Goal: Communication & Community: Ask a question

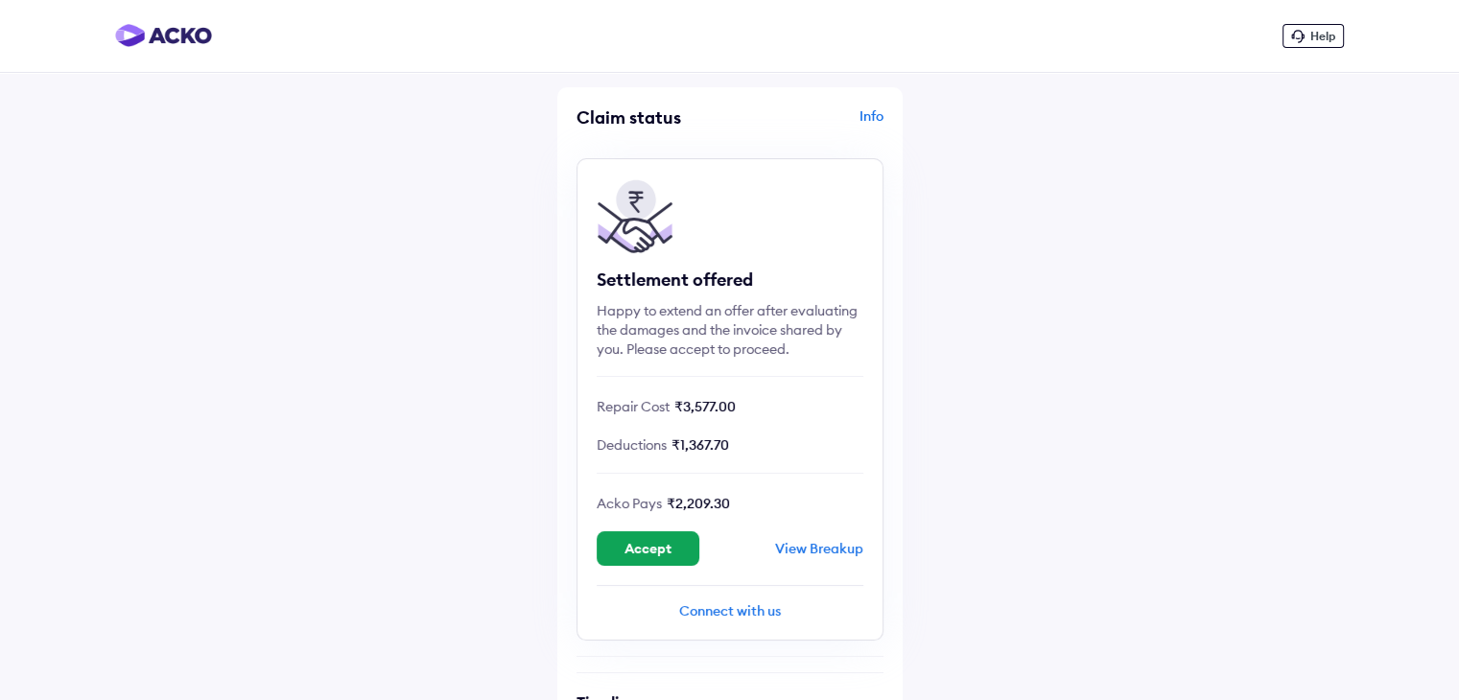
click at [755, 617] on div "Connect with us" at bounding box center [730, 611] width 267 height 19
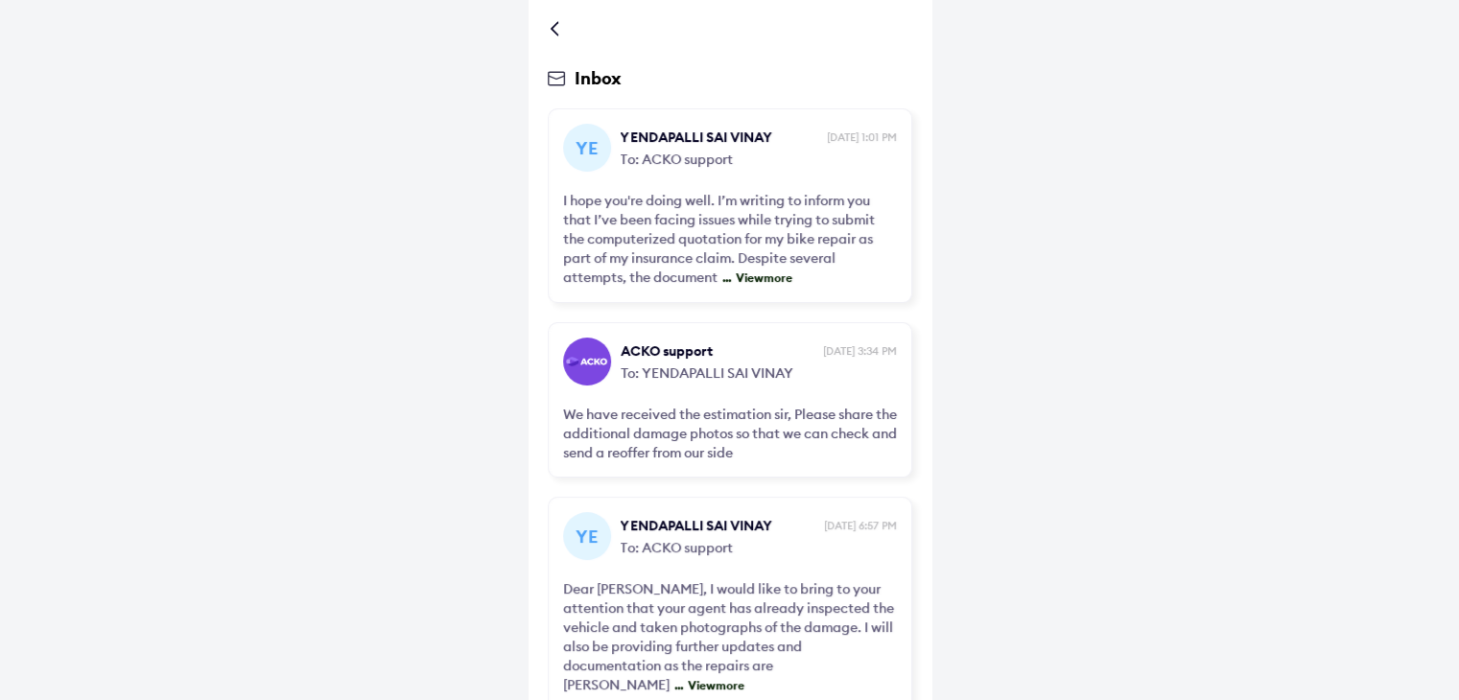
scroll to position [86, 0]
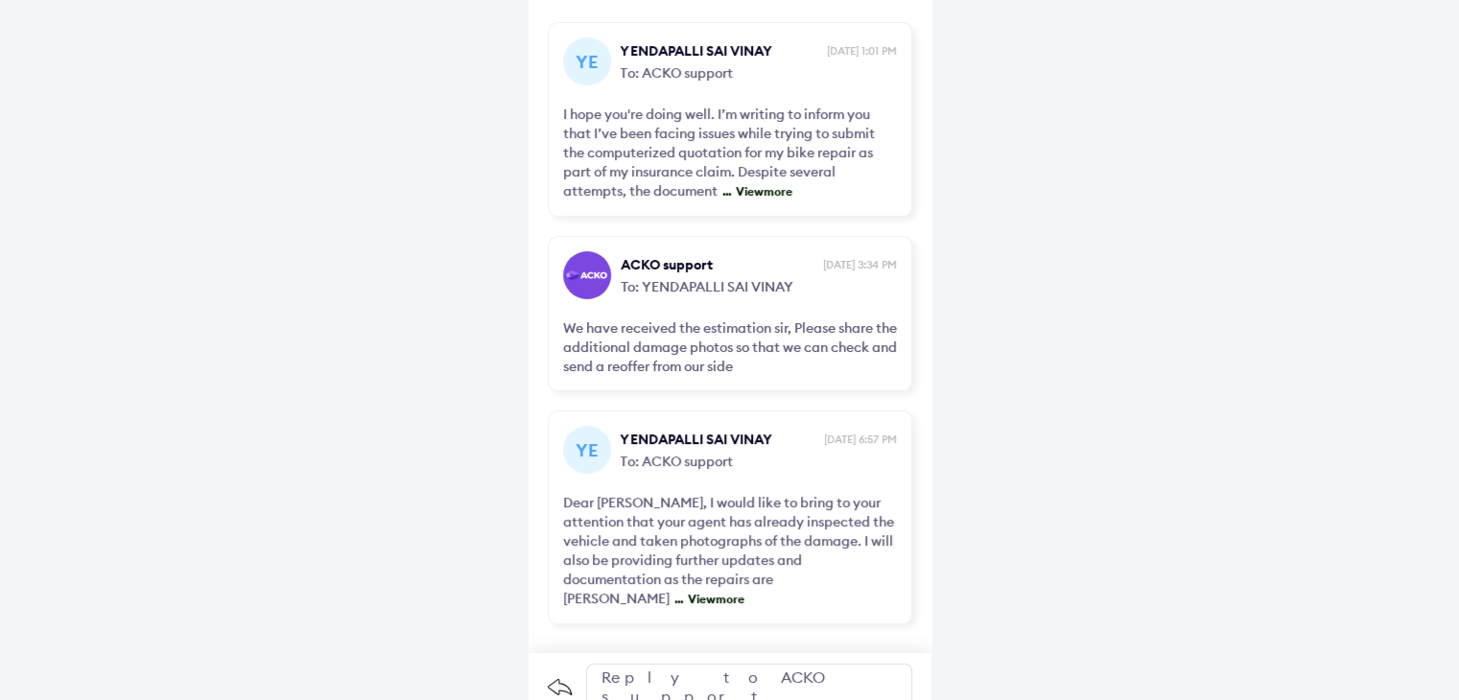
click at [701, 592] on span "View more" at bounding box center [713, 599] width 61 height 14
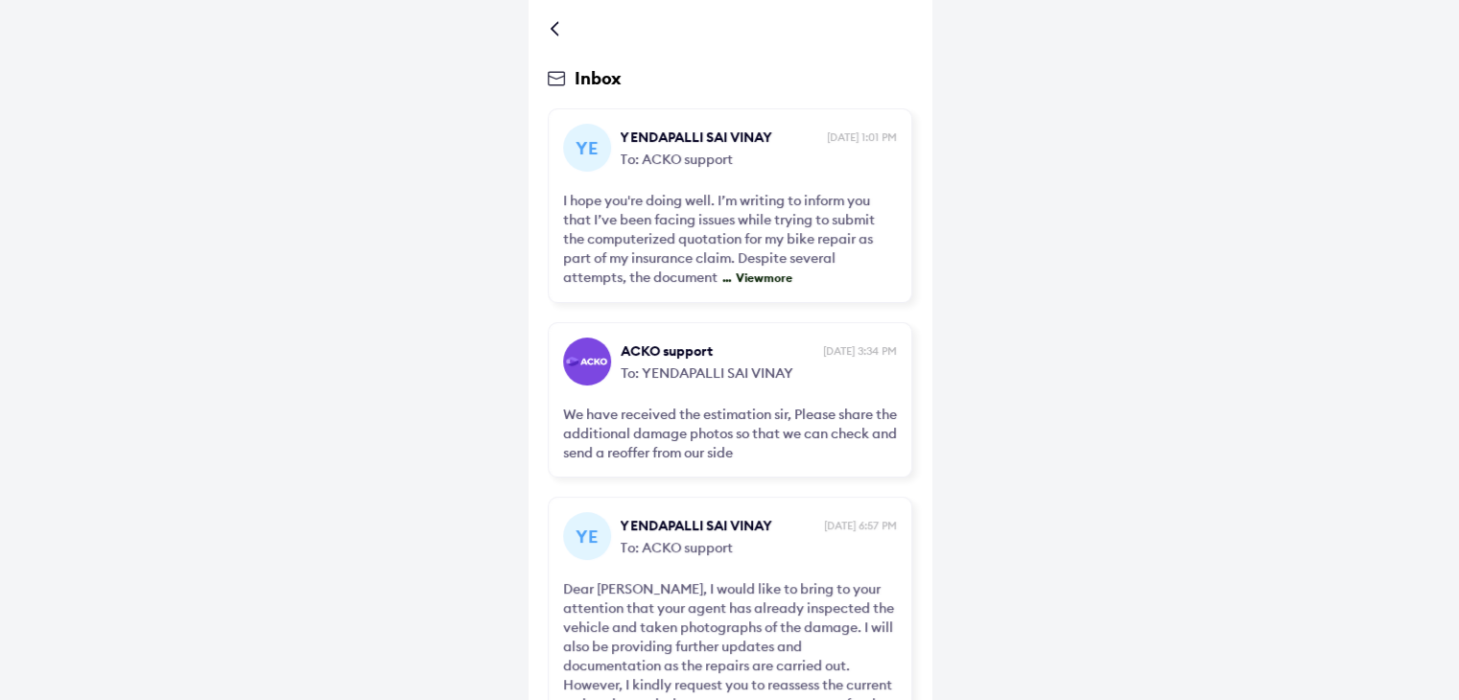
scroll to position [259, 0]
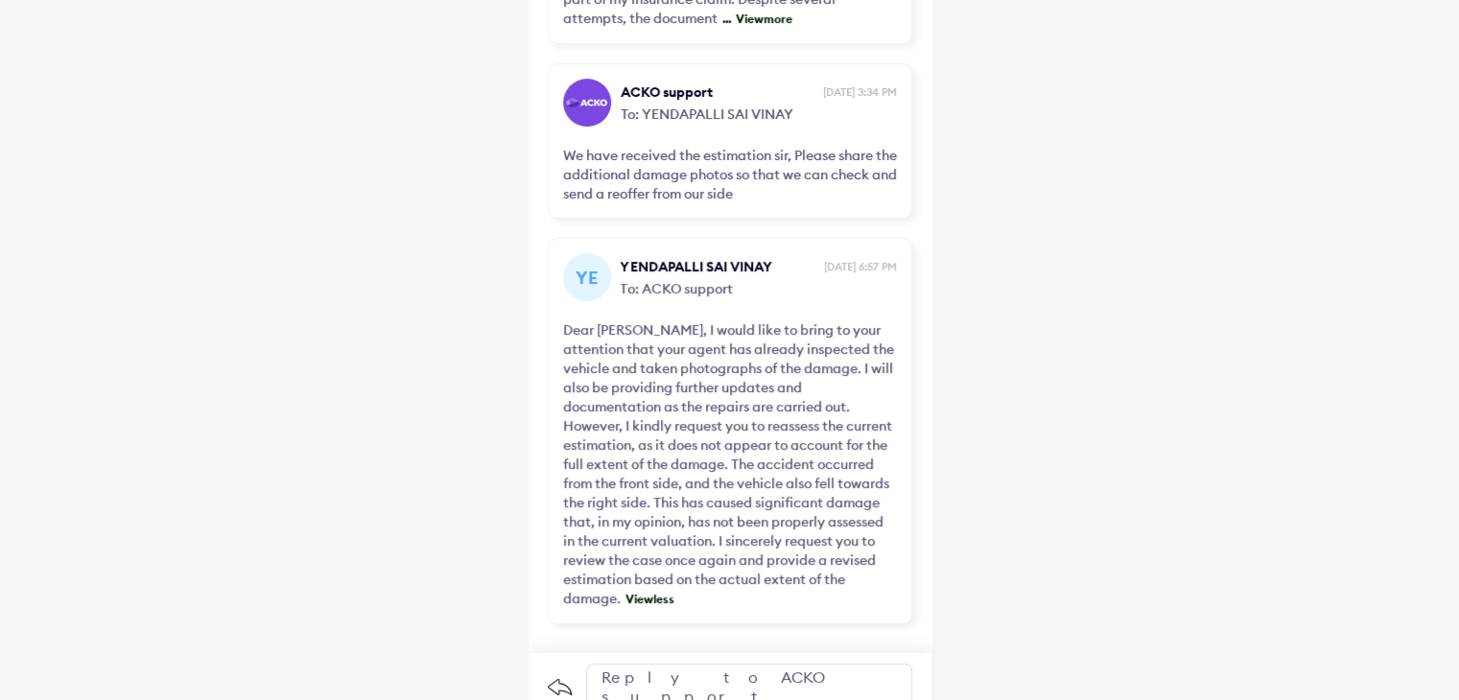
click at [747, 664] on div "Reply to ACKO support" at bounding box center [749, 687] width 326 height 46
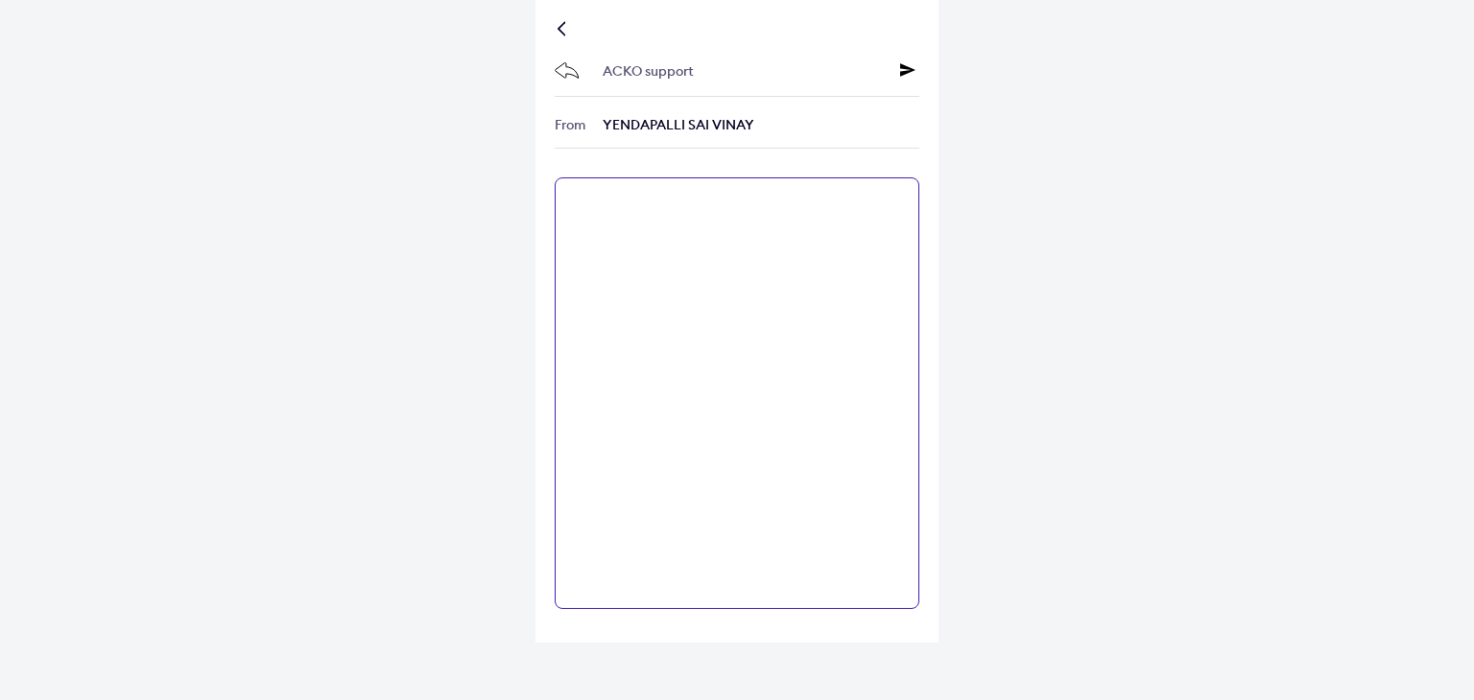
click at [796, 425] on textarea at bounding box center [737, 394] width 365 height 432
paste textarea "**********"
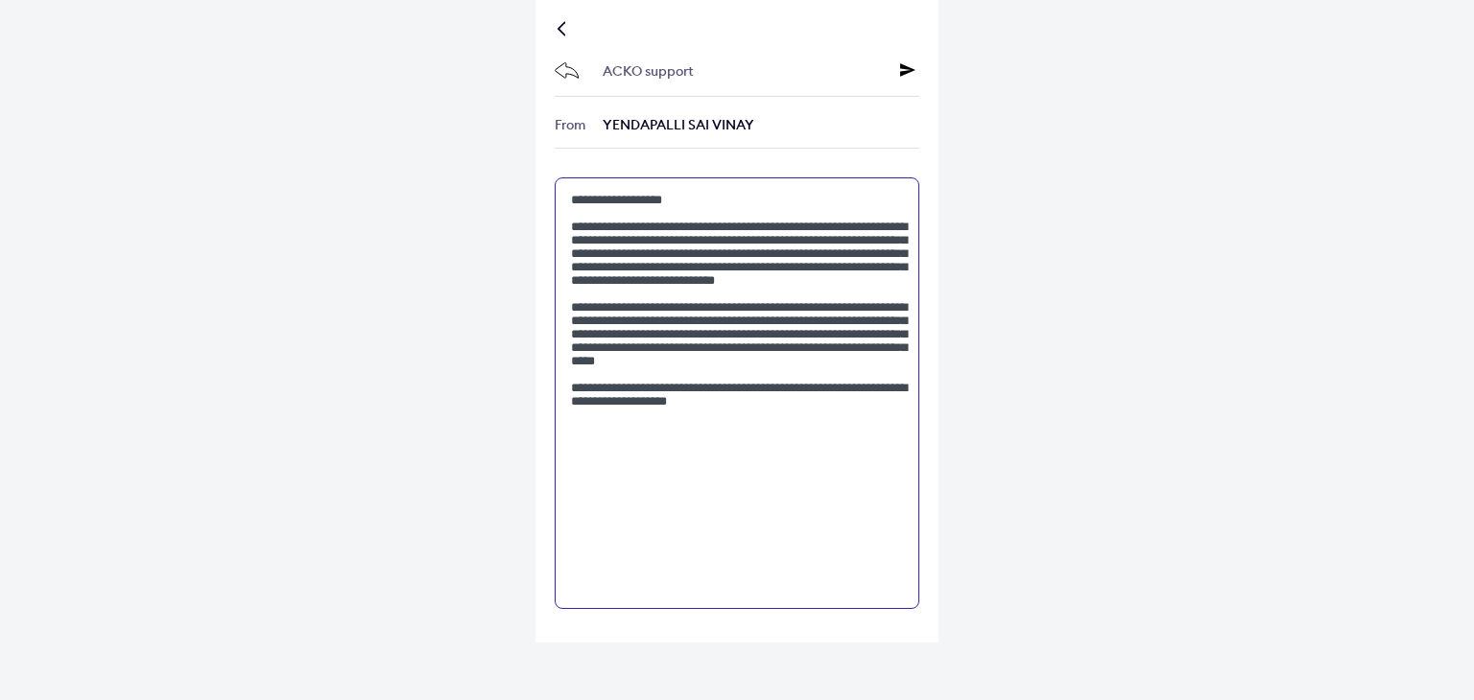
type textarea "**********"
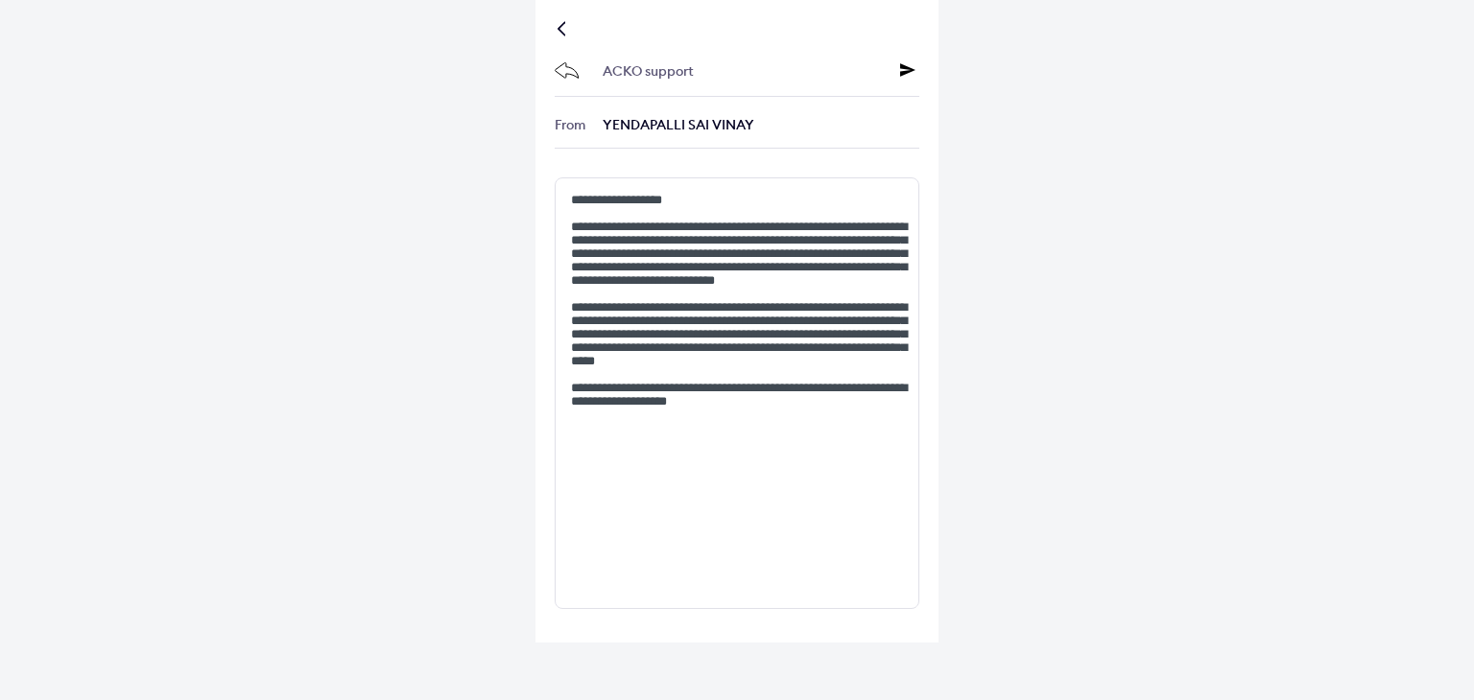
click at [901, 73] on icon at bounding box center [907, 69] width 15 height 15
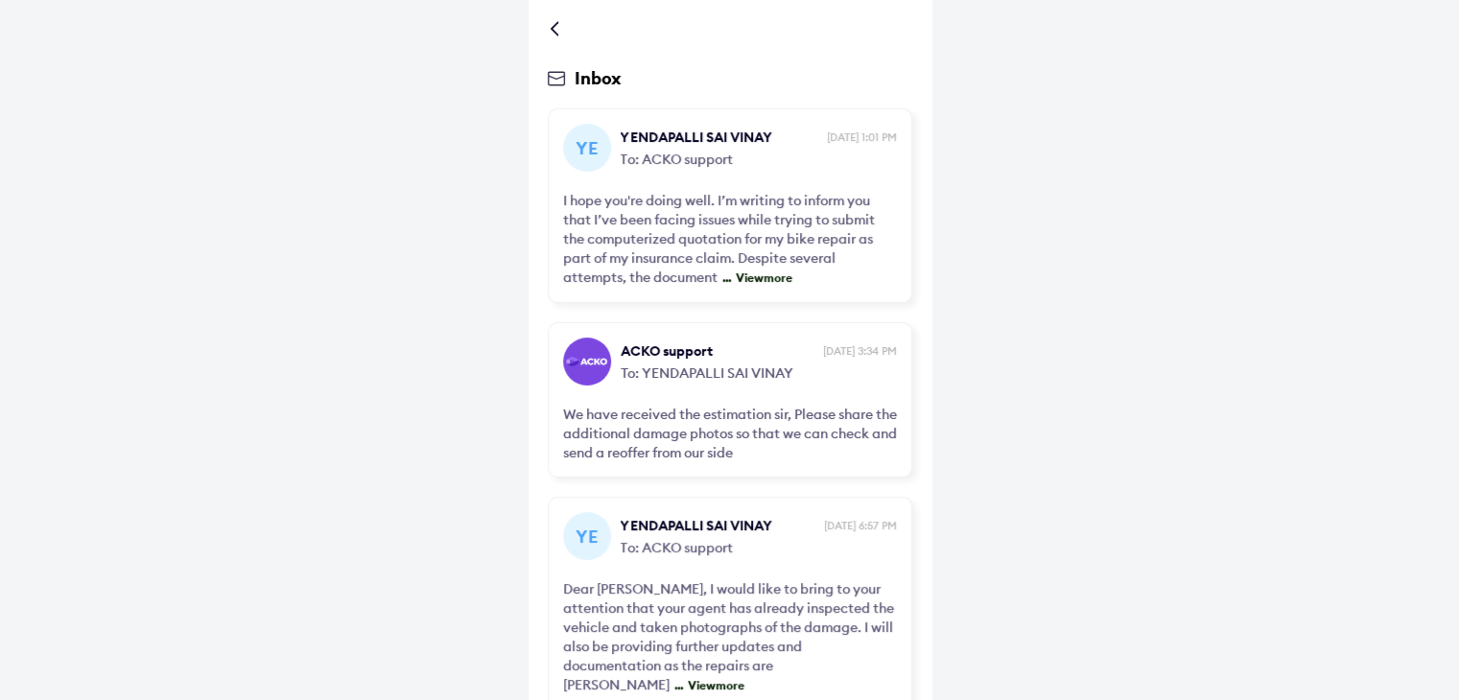
click at [553, 29] on div at bounding box center [730, 28] width 365 height 19
click at [553, 29] on div at bounding box center [559, 29] width 12 height 10
click at [560, 83] on icon at bounding box center [556, 78] width 17 height 15
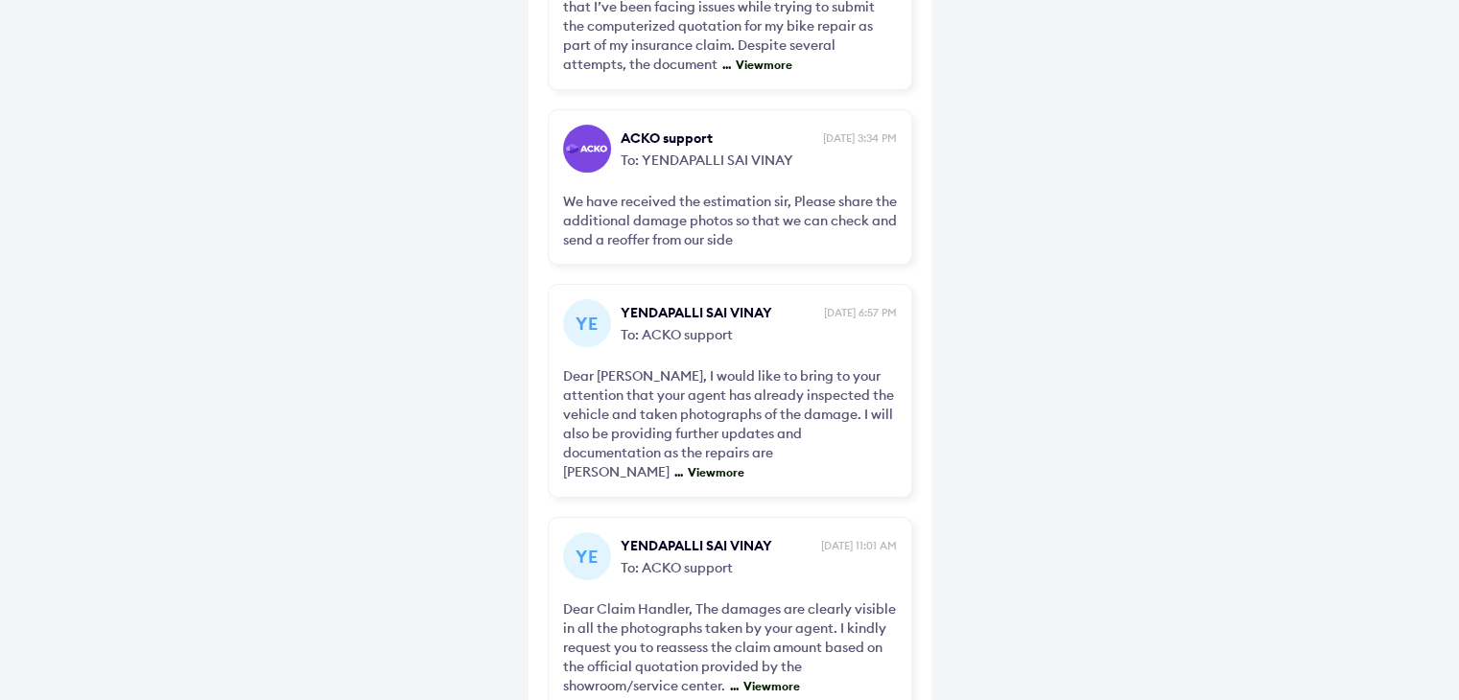
scroll to position [299, 0]
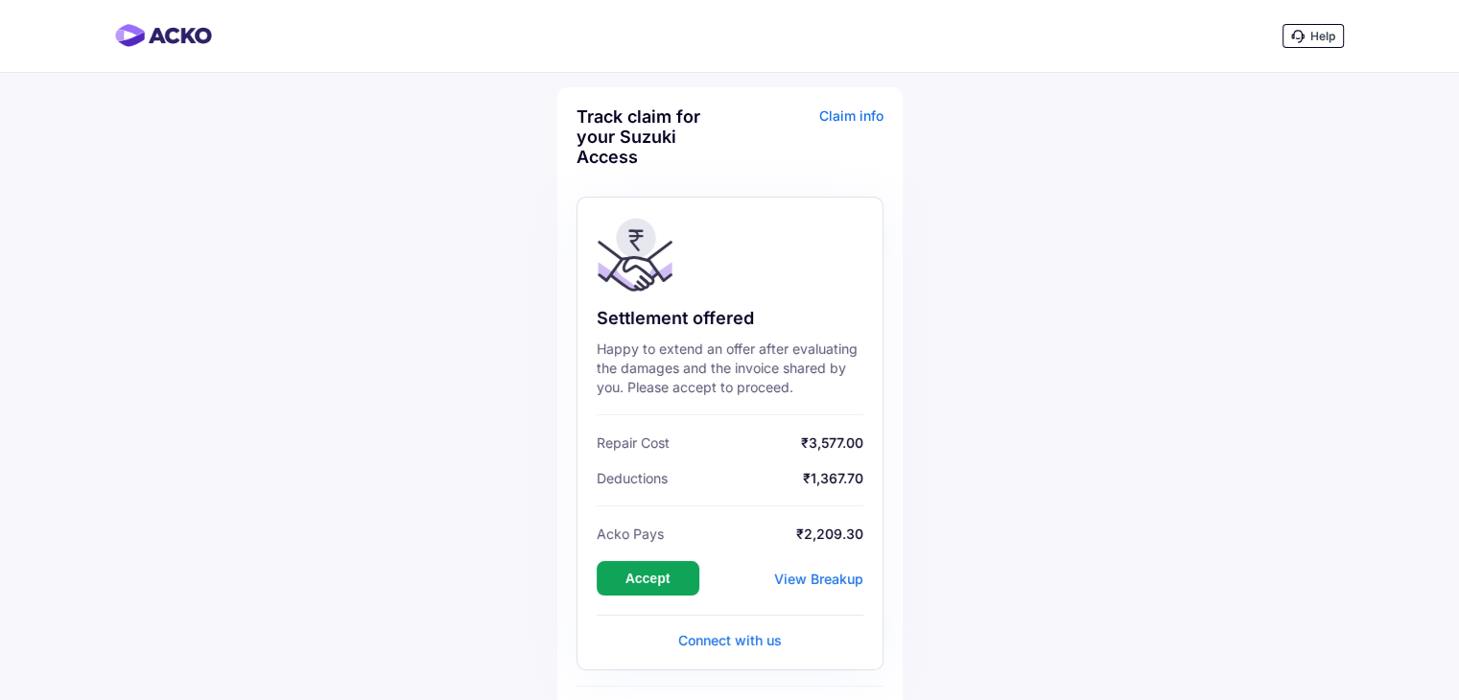
click at [1302, 42] on icon at bounding box center [1298, 36] width 13 height 13
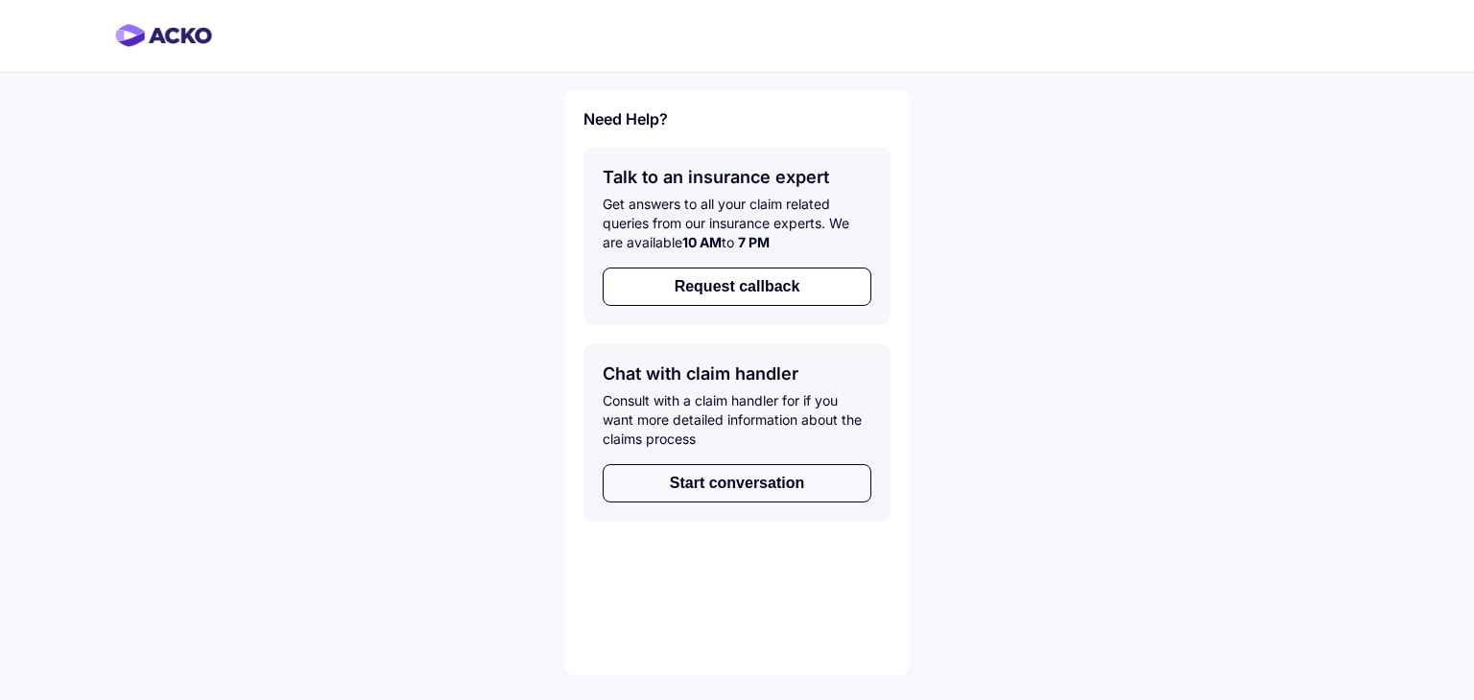
click at [745, 488] on button "Start conversation" at bounding box center [737, 483] width 269 height 38
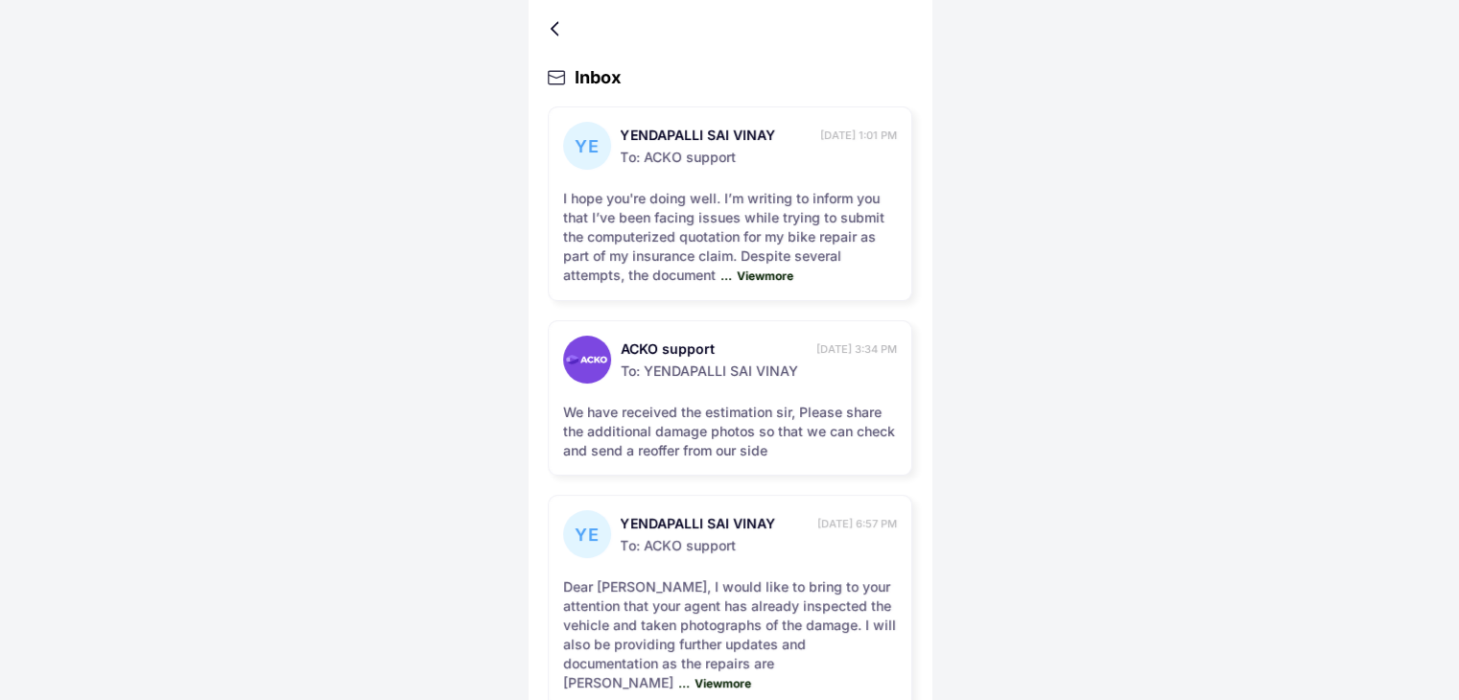
click at [557, 32] on div at bounding box center [559, 29] width 12 height 10
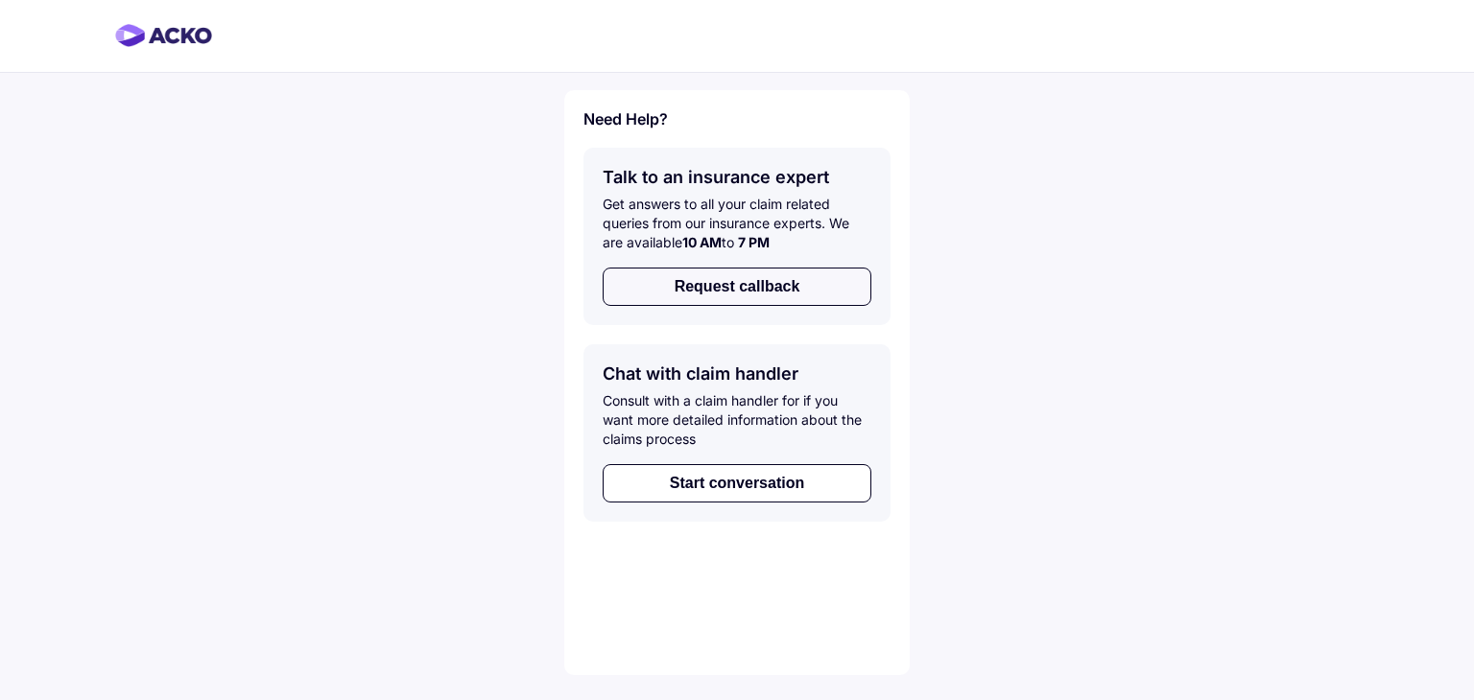
click at [662, 293] on button "Request callback" at bounding box center [737, 287] width 269 height 38
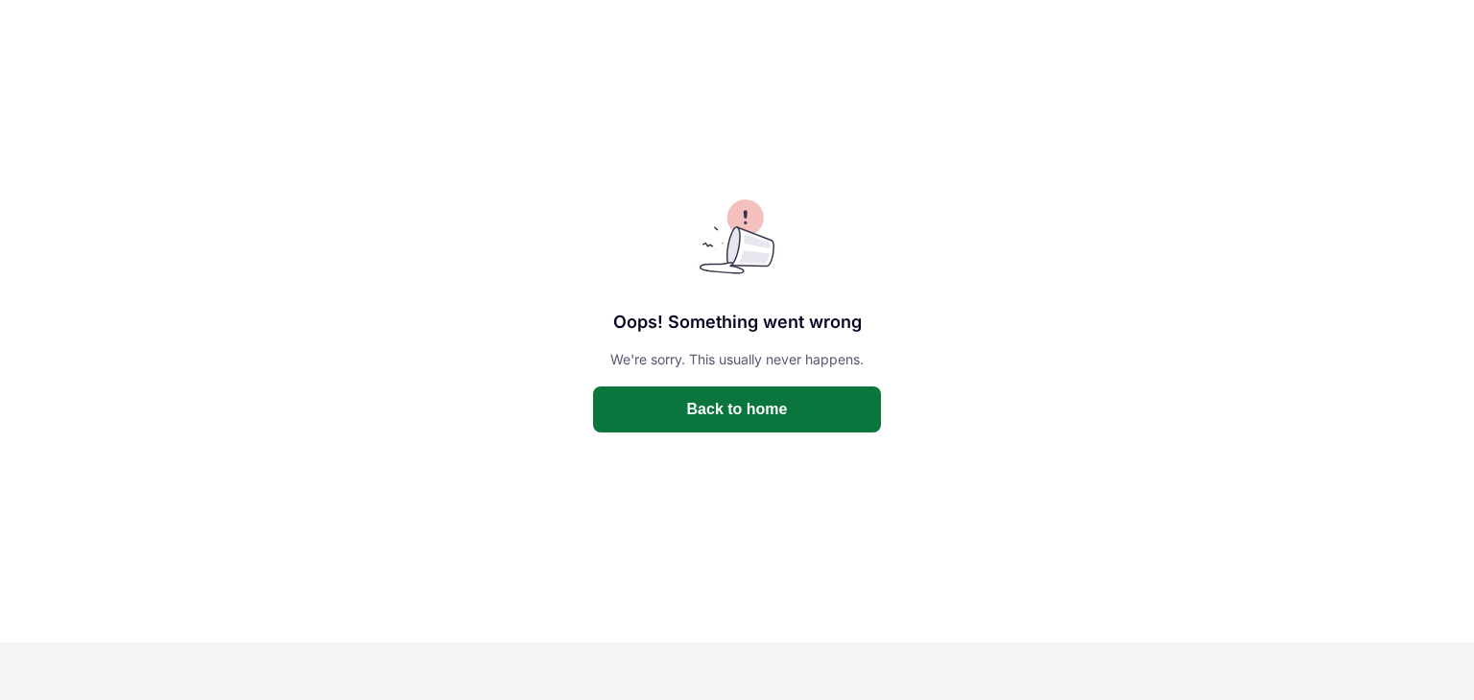
click at [704, 426] on button "Back to home" at bounding box center [737, 410] width 288 height 46
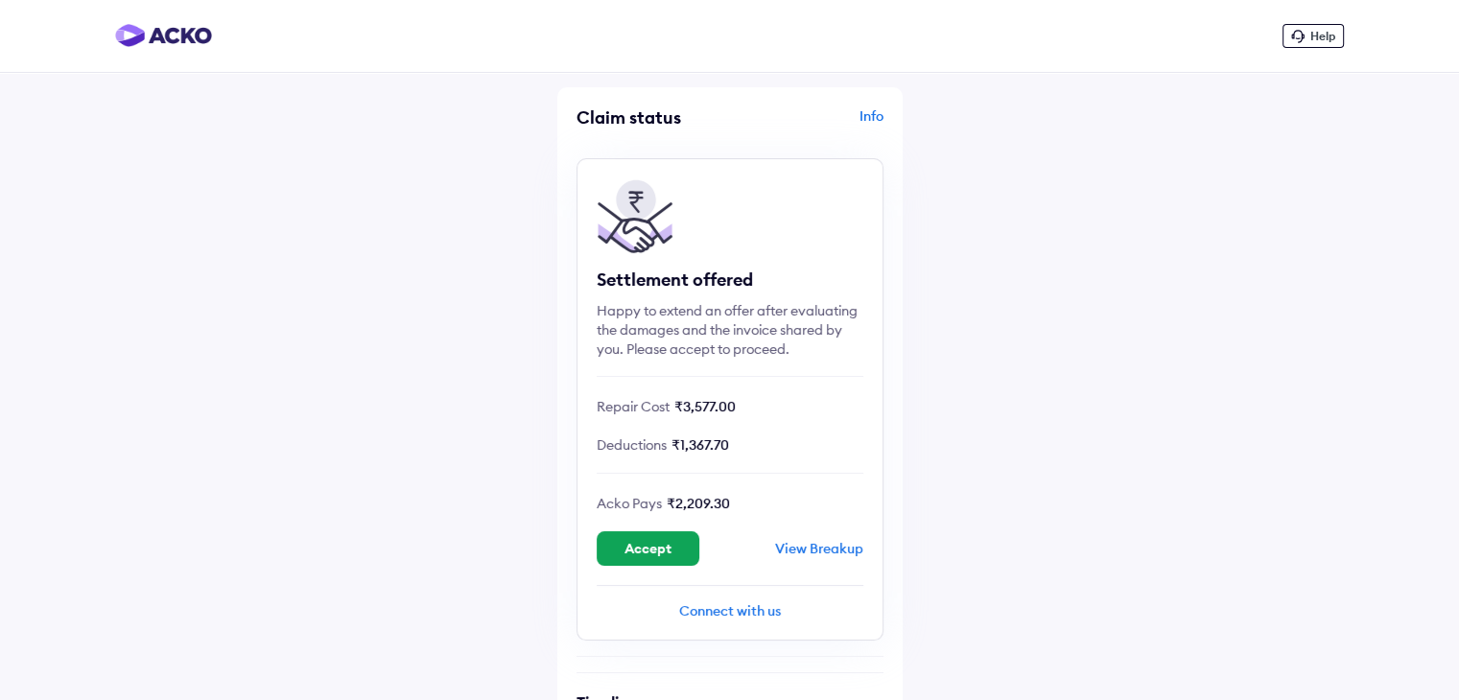
click at [1320, 39] on span "Help" at bounding box center [1323, 36] width 25 height 14
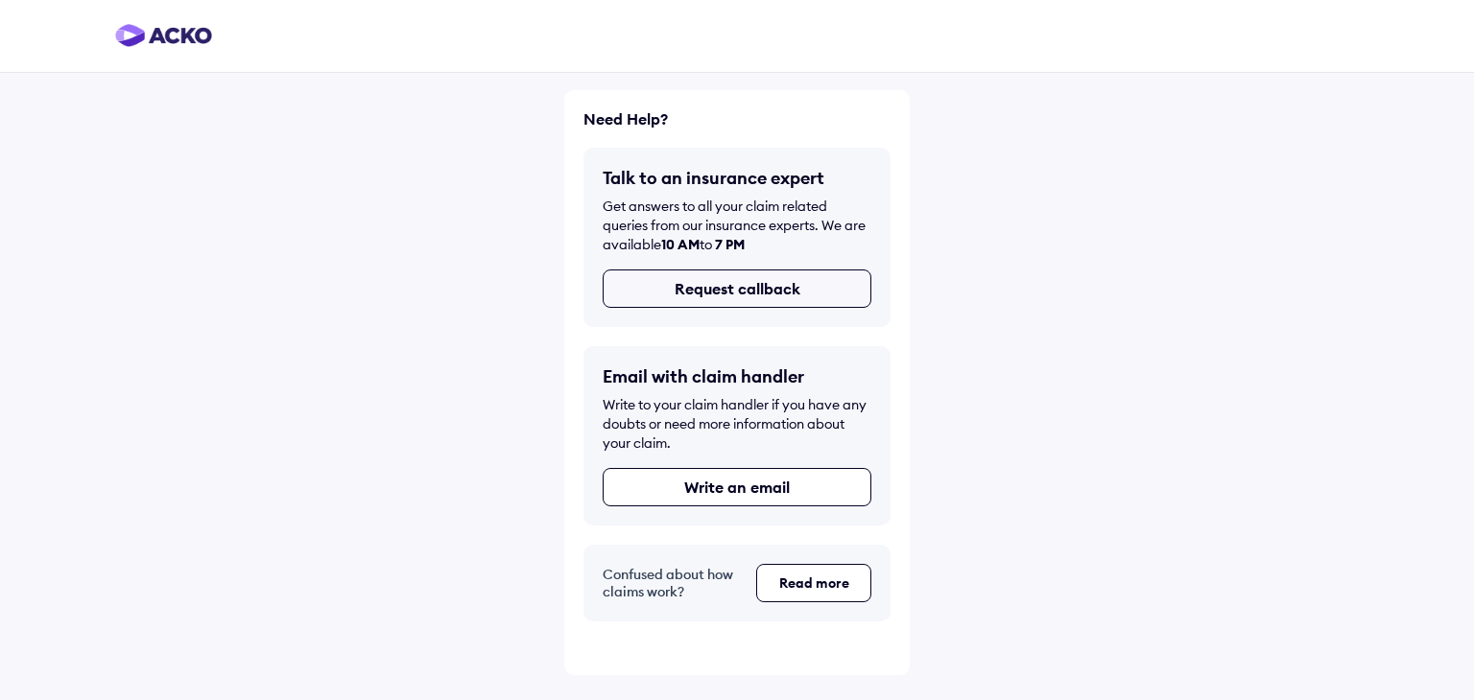
click at [775, 298] on button "Request callback" at bounding box center [737, 289] width 269 height 38
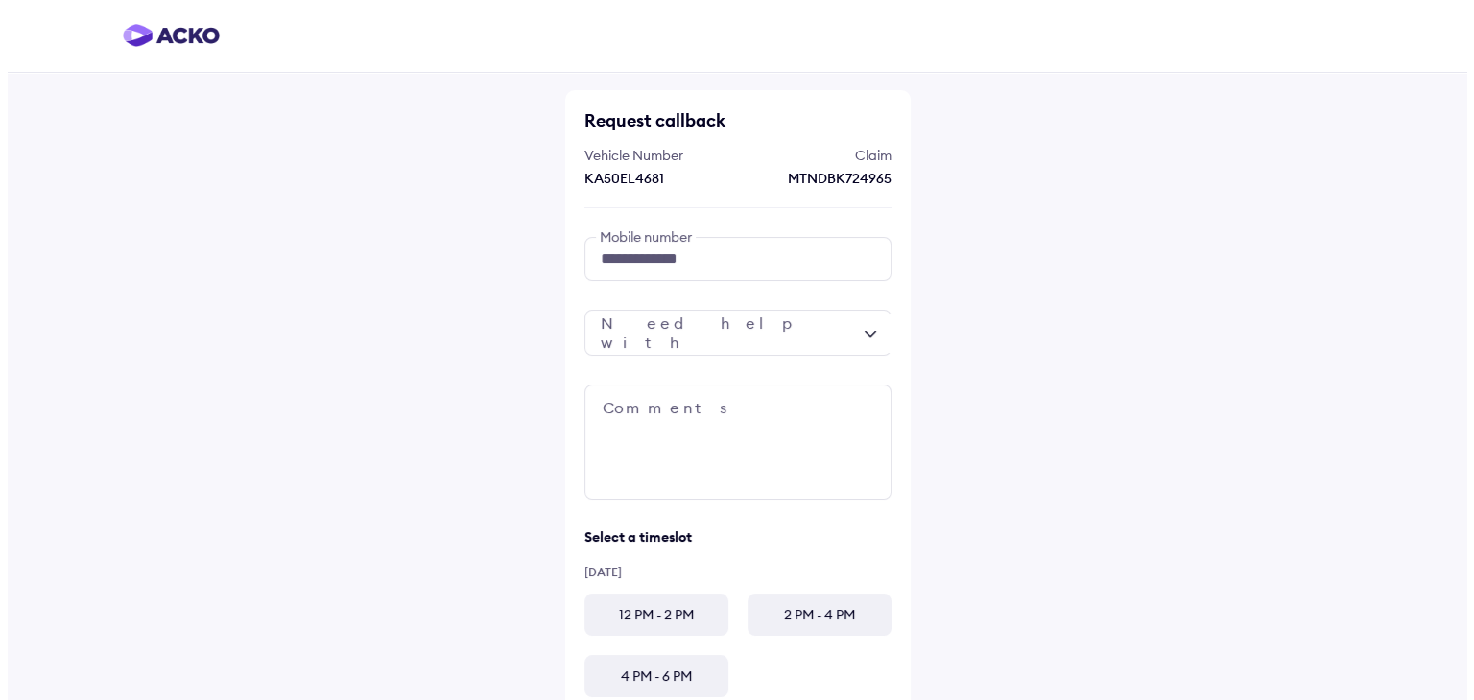
scroll to position [41, 0]
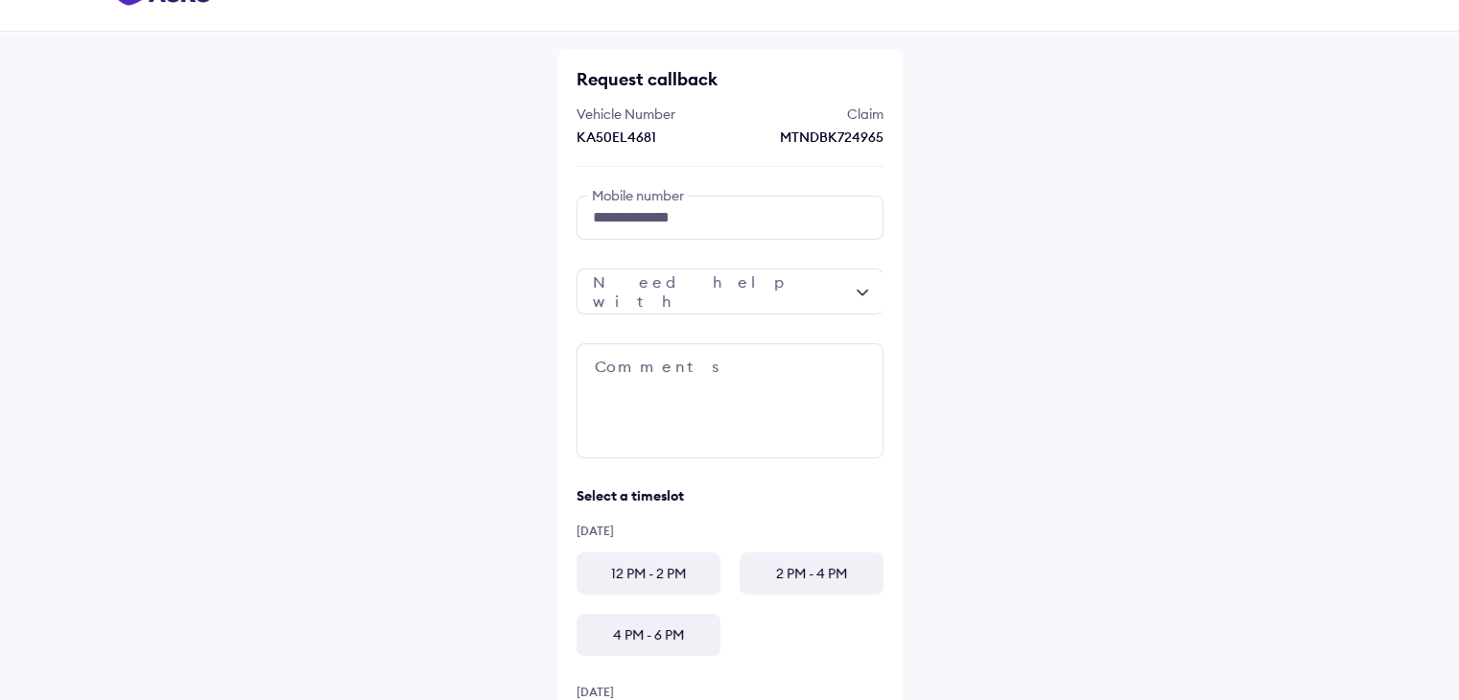
click at [775, 298] on div at bounding box center [730, 292] width 307 height 46
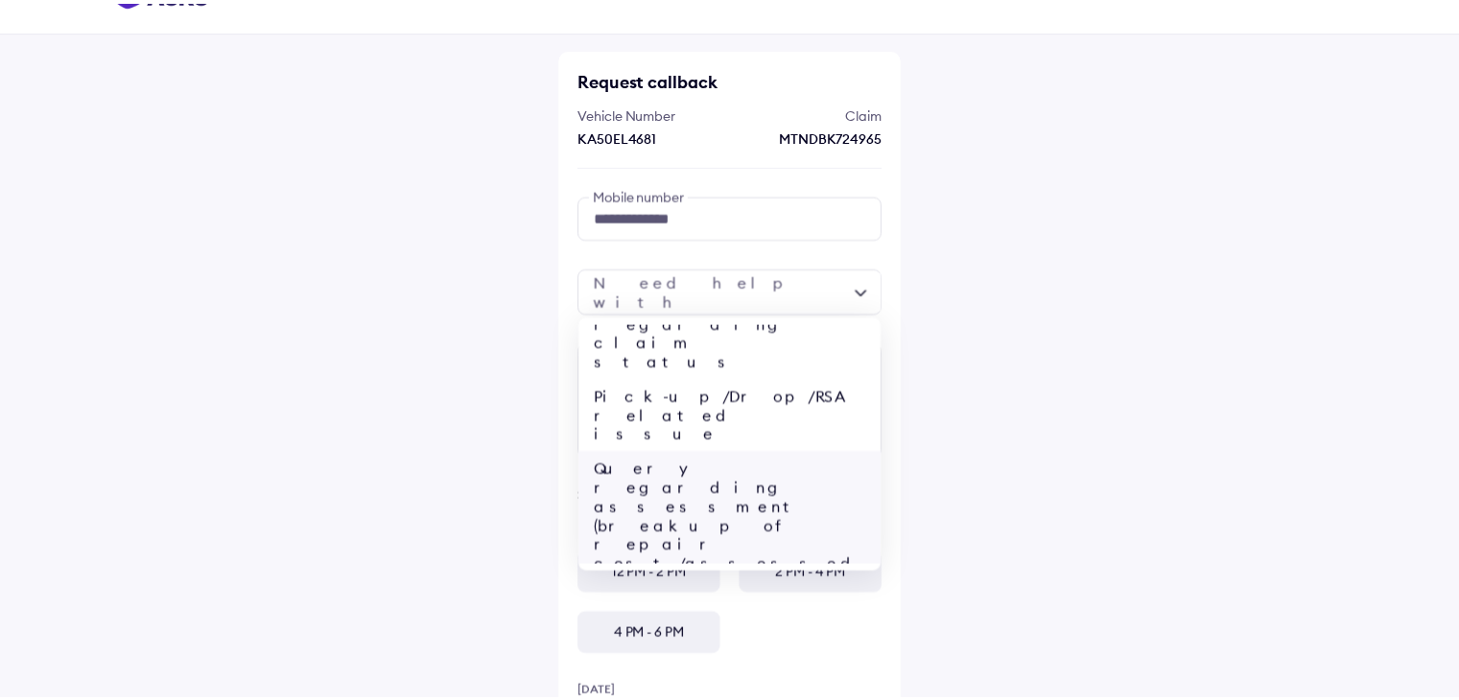
scroll to position [35, 0]
click at [721, 456] on div "Query regarding assessment (breakup of repair cost/assessed amount)" at bounding box center [736, 531] width 305 height 150
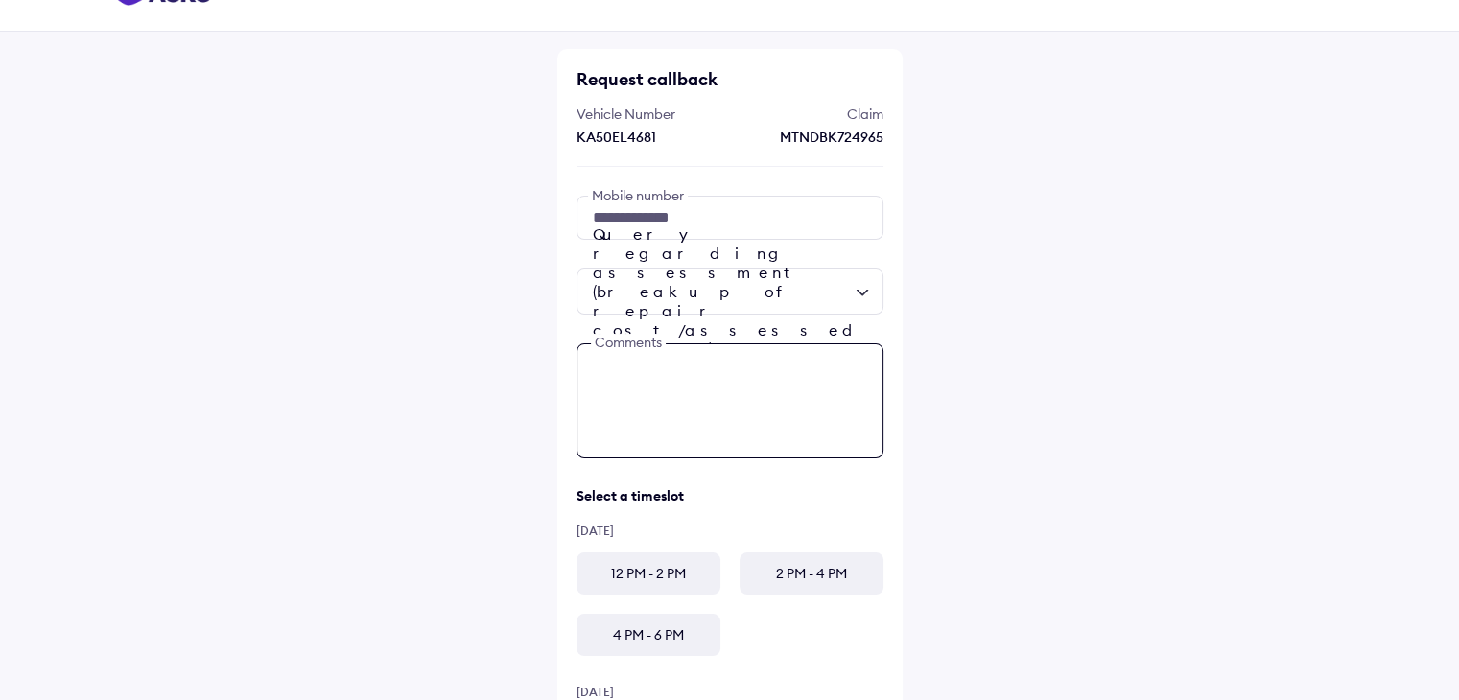
click at [691, 388] on textarea at bounding box center [730, 401] width 307 height 115
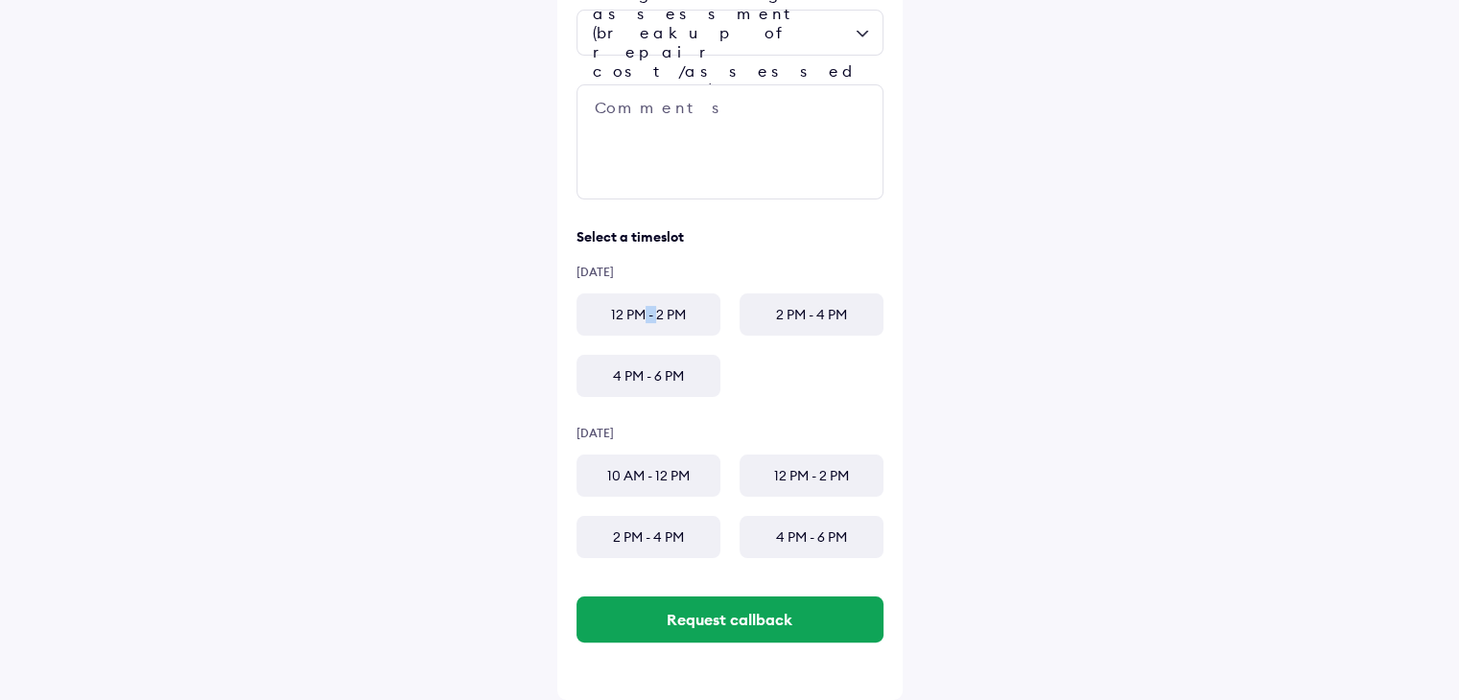
drag, startPoint x: 654, startPoint y: 341, endPoint x: 640, endPoint y: 320, distance: 24.8
click at [640, 320] on div "12 PM - 2 PM 2 PM - 4 PM 4 PM - 6 PM" at bounding box center [730, 346] width 307 height 104
click at [640, 320] on div "12 PM - 2 PM" at bounding box center [649, 315] width 144 height 42
click at [695, 480] on div "10 AM - 12 PM" at bounding box center [649, 476] width 144 height 42
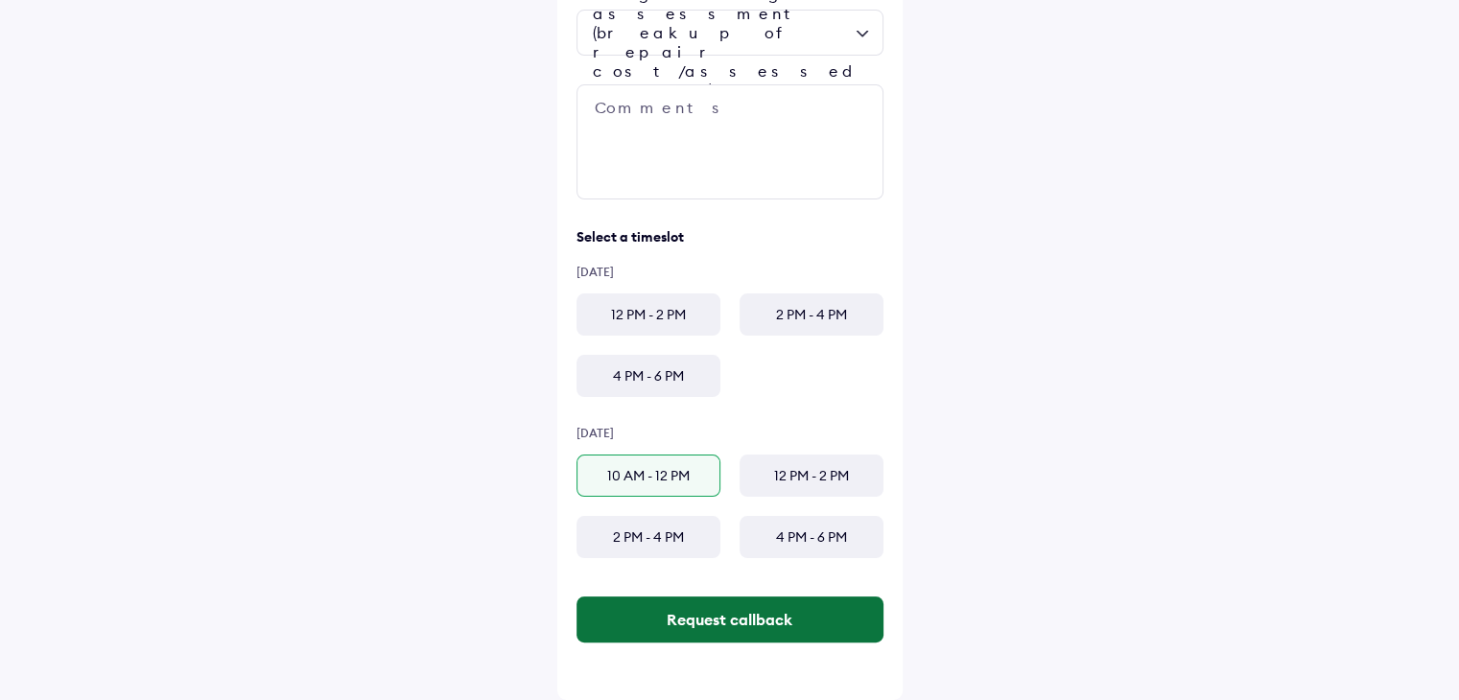
click at [677, 615] on button "Request callback" at bounding box center [730, 620] width 307 height 46
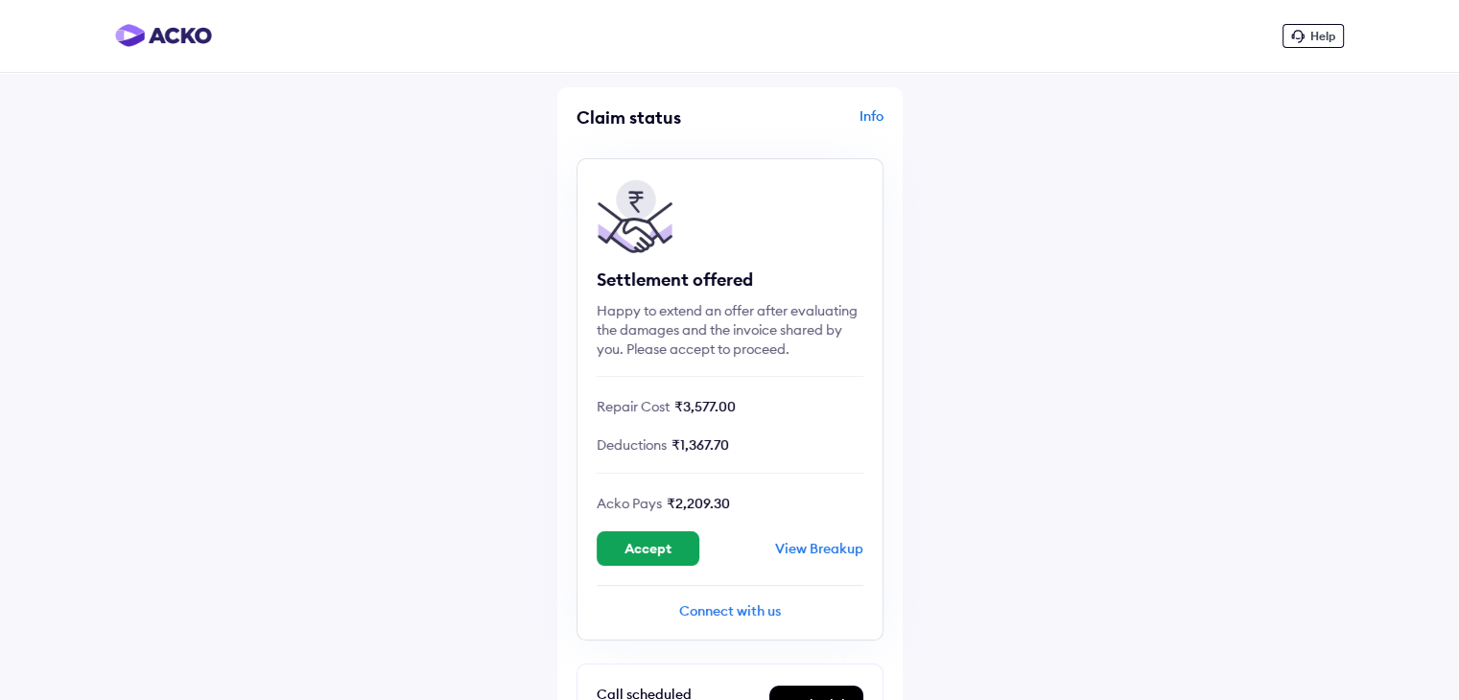
scroll to position [348, 0]
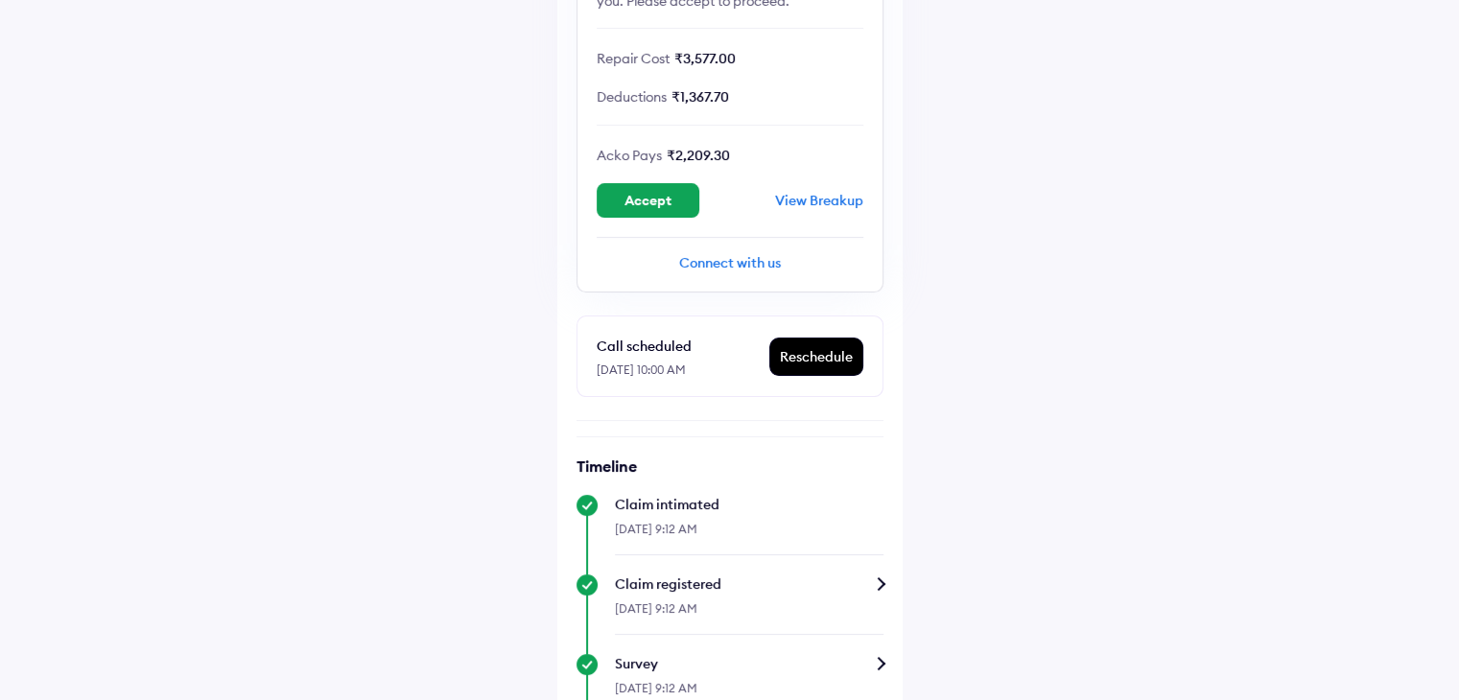
click at [821, 353] on div "Reschedule" at bounding box center [817, 357] width 92 height 36
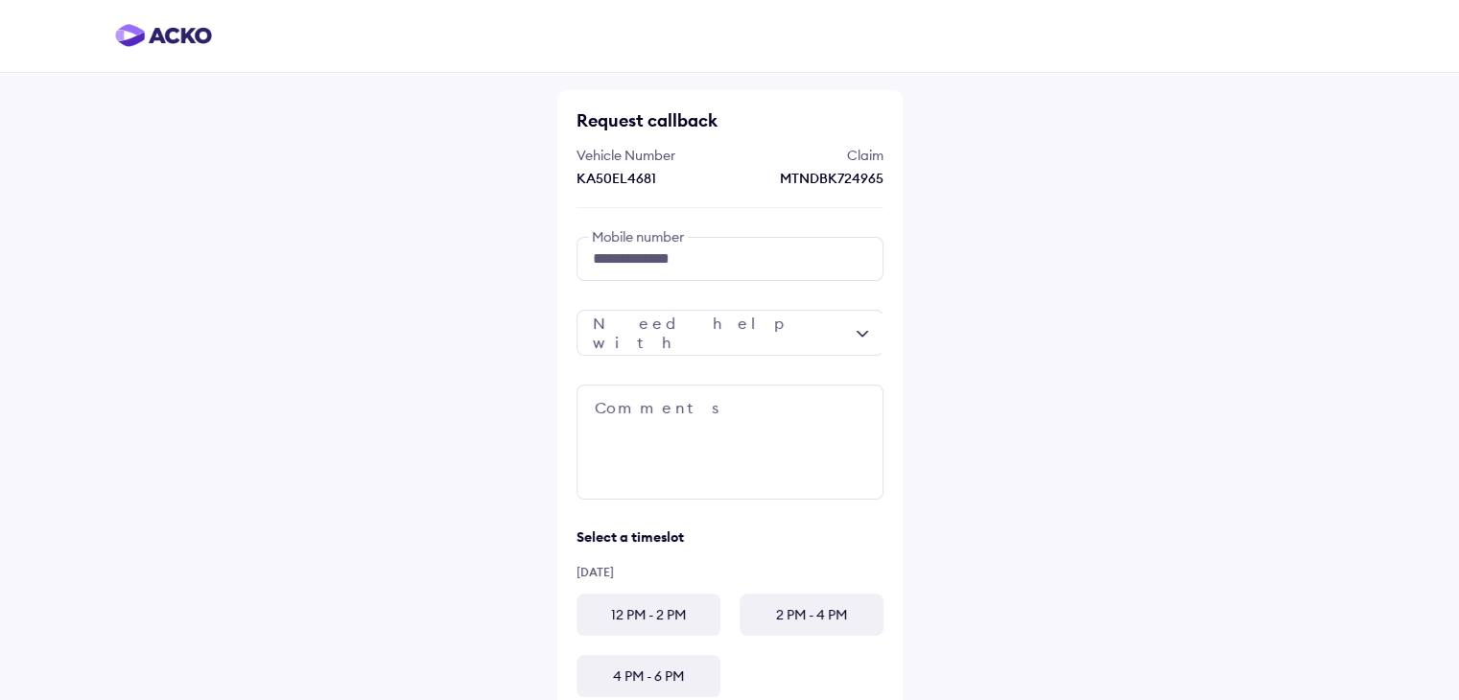
click at [822, 336] on div at bounding box center [730, 333] width 307 height 46
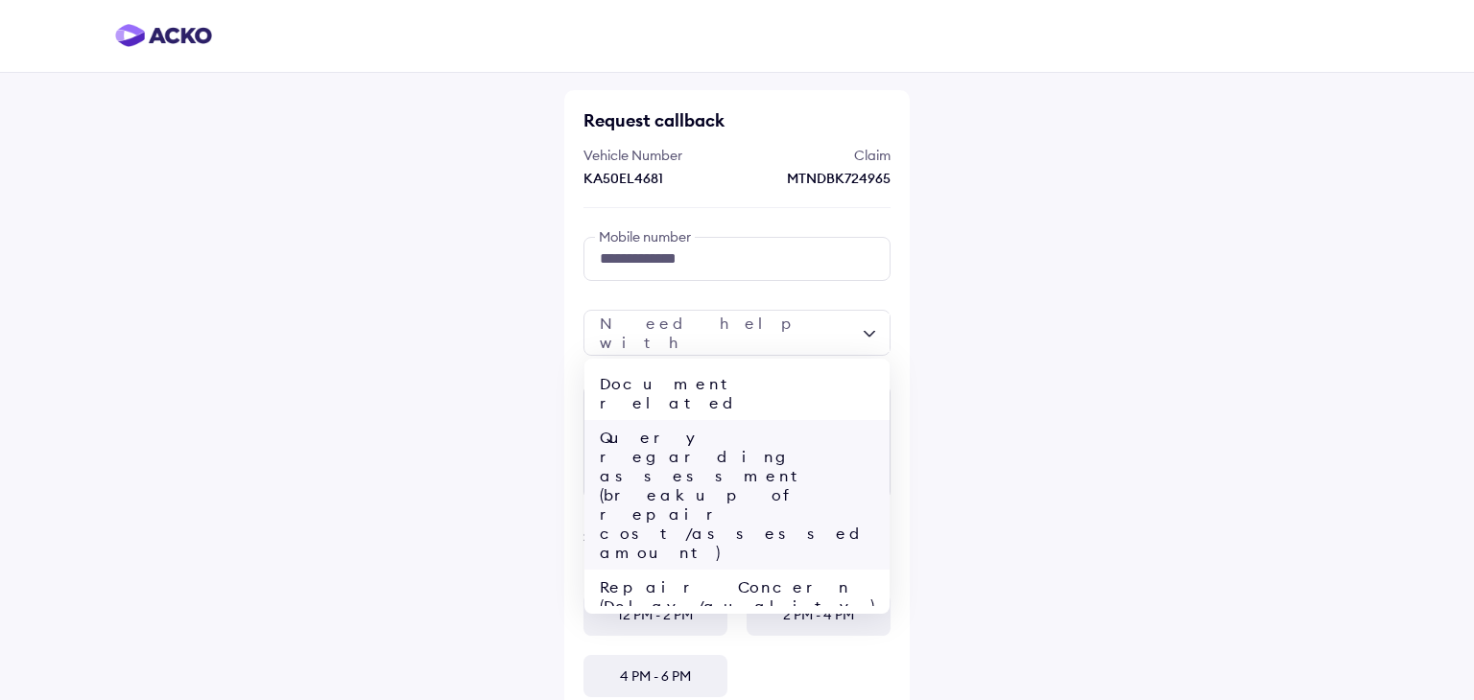
click at [775, 420] on div "Query regarding assessment (breakup of repair cost/assessed amount)" at bounding box center [736, 495] width 305 height 150
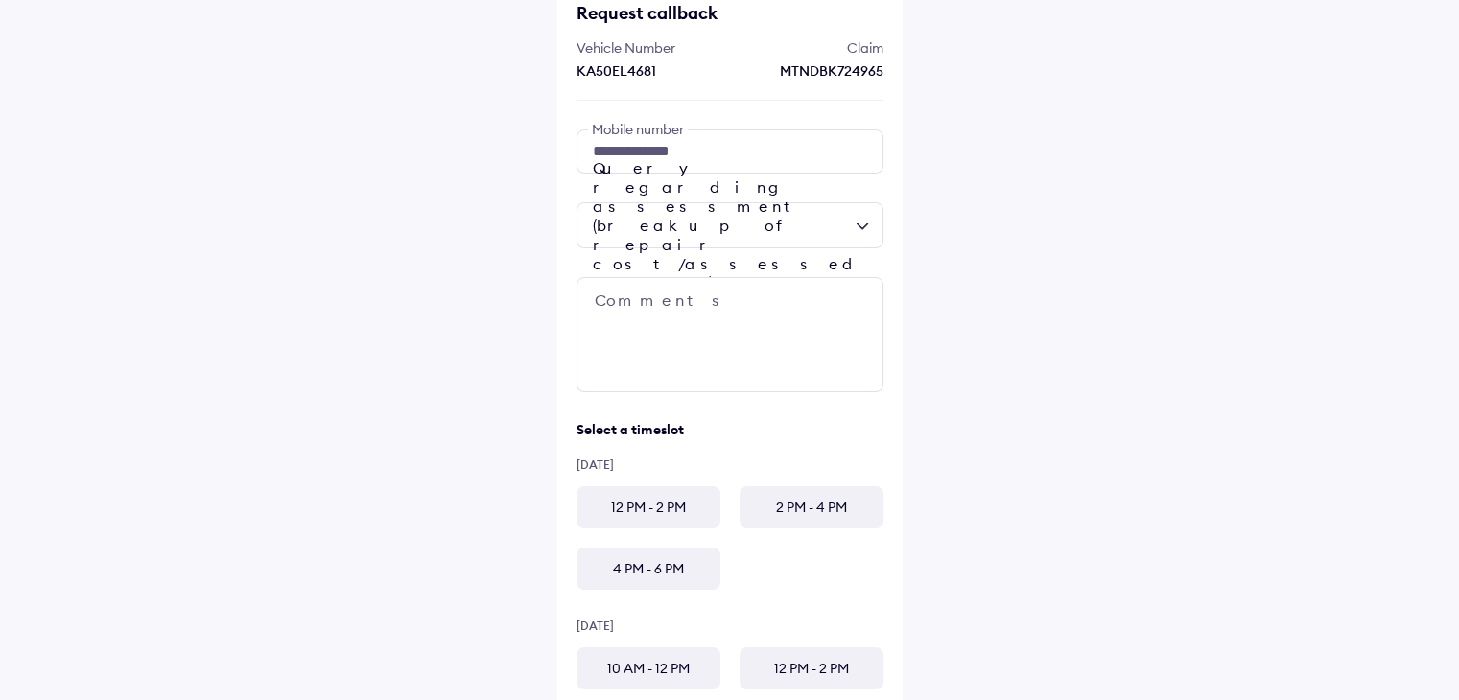
scroll to position [300, 0]
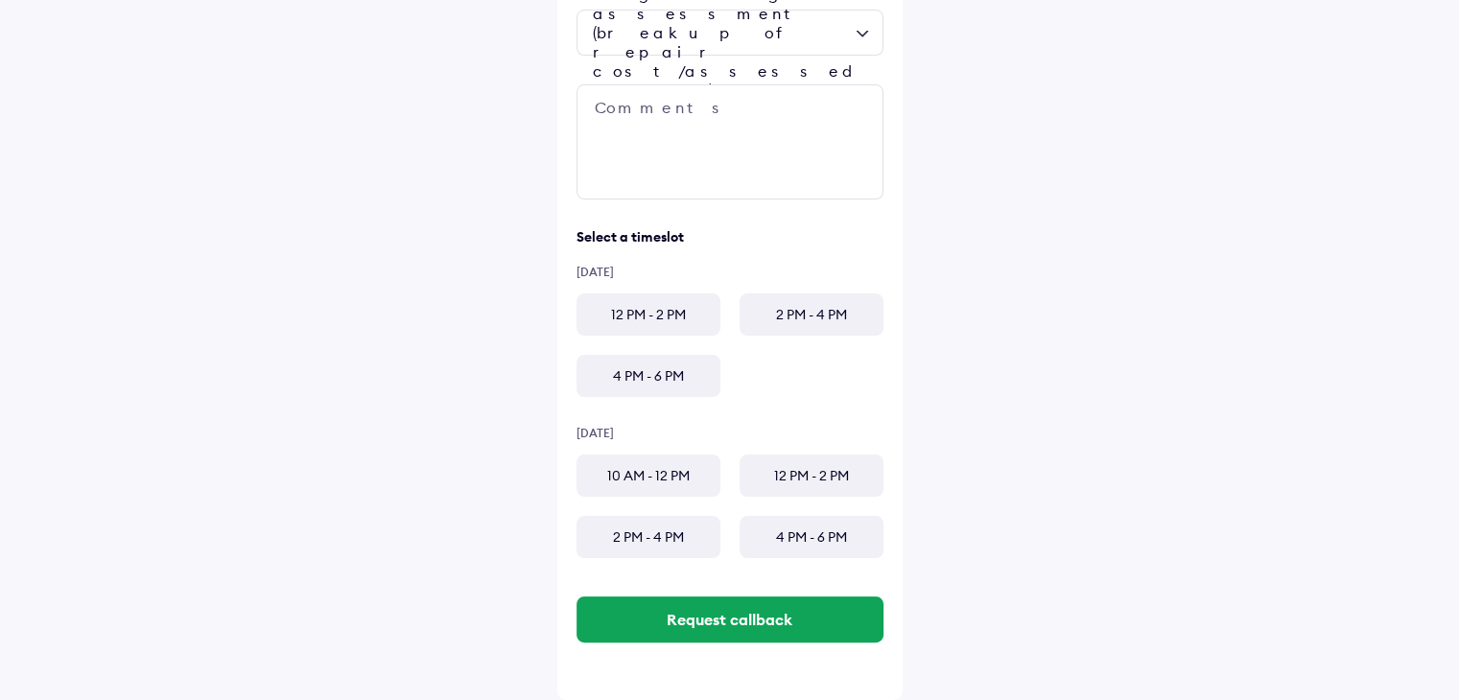
click at [677, 326] on div "12 PM - 2 PM" at bounding box center [649, 315] width 144 height 42
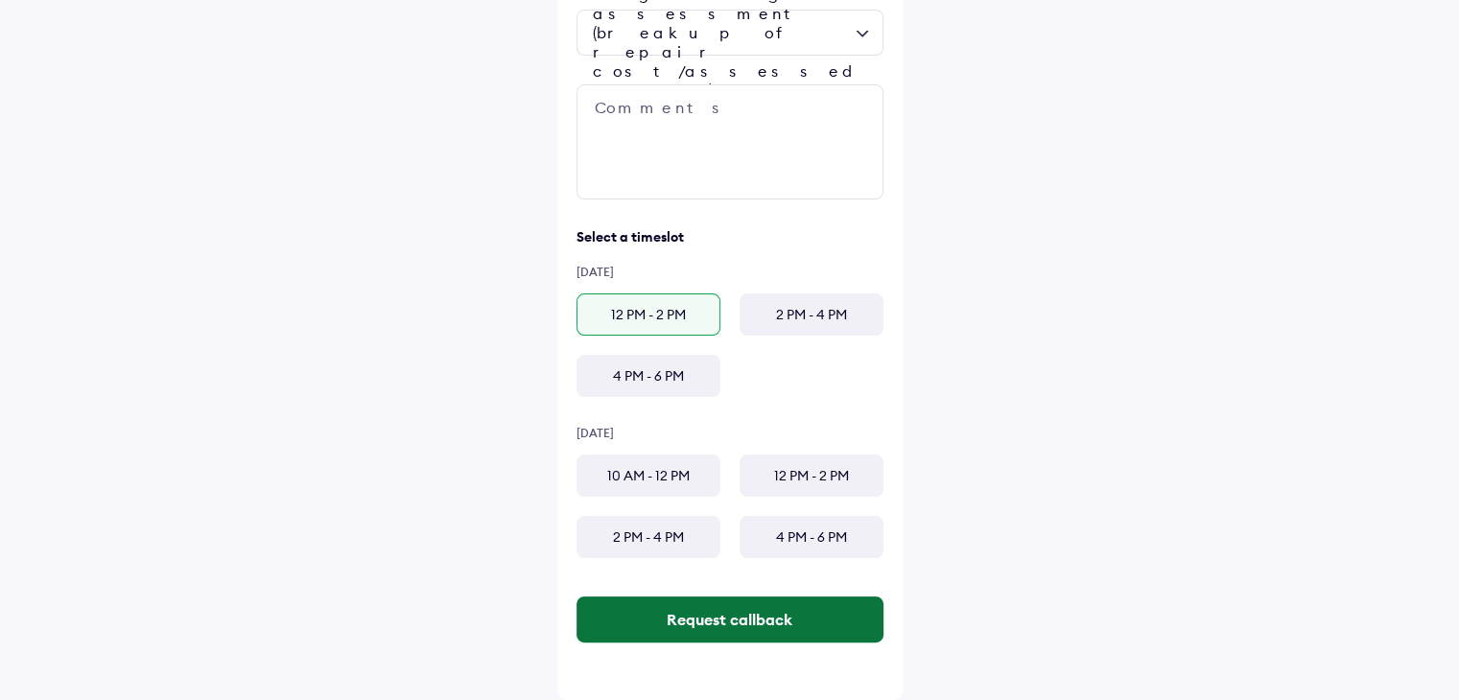
click at [754, 627] on button "Request callback" at bounding box center [730, 620] width 307 height 46
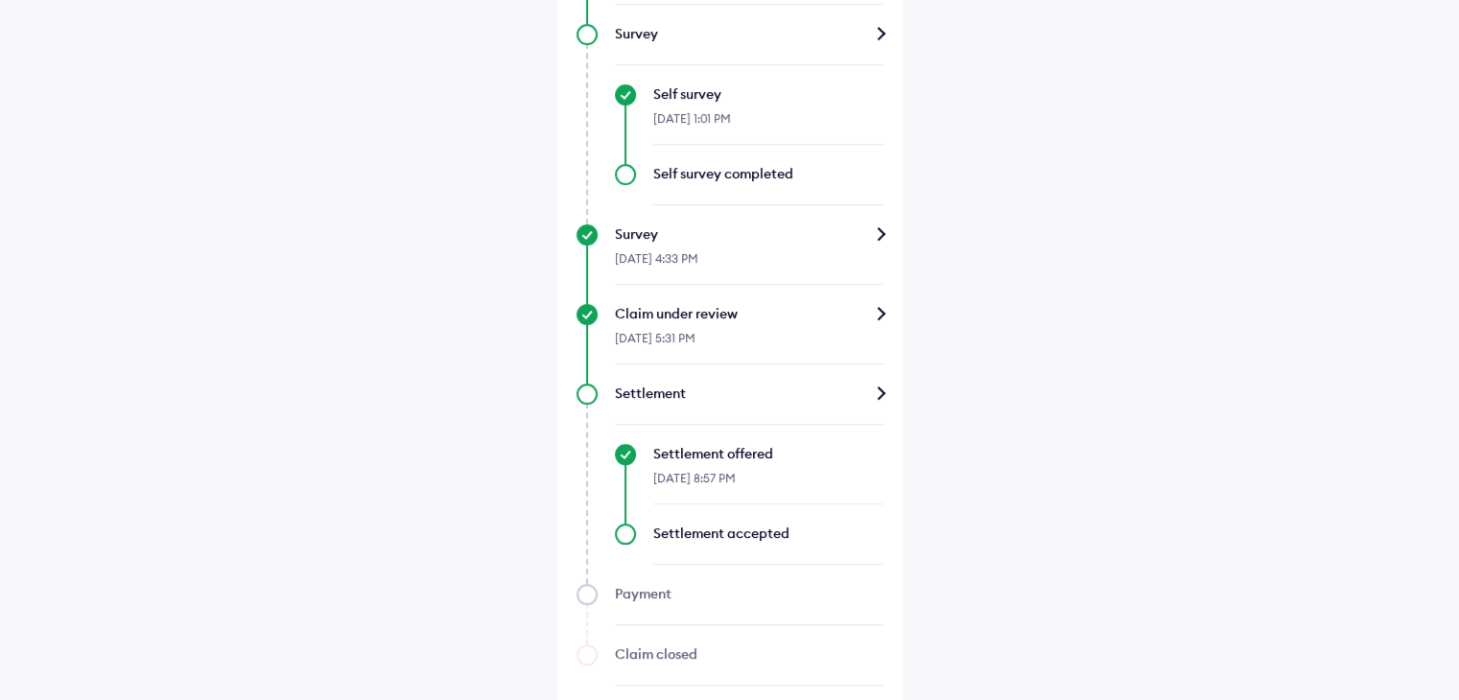
scroll to position [1079, 0]
